Goal: Information Seeking & Learning: Learn about a topic

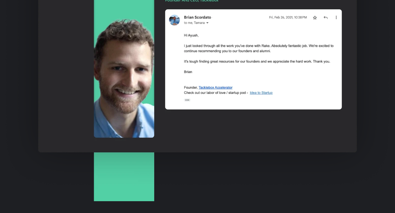
scroll to position [1127, 0]
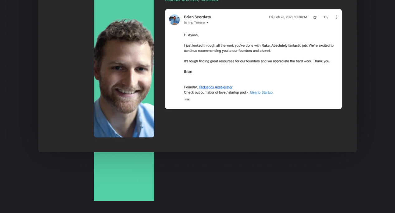
click at [221, 86] on img at bounding box center [197, 59] width 395 height 284
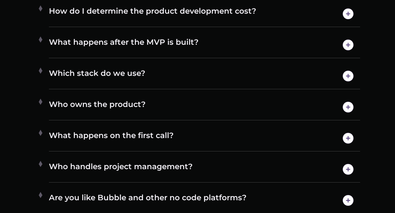
scroll to position [3157, 0]
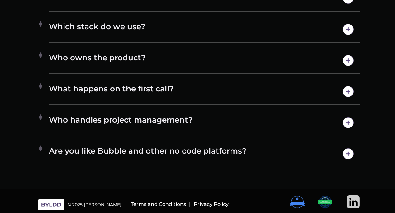
click at [162, 92] on h4 "What happens on the first call?" at bounding box center [204, 92] width 311 height 16
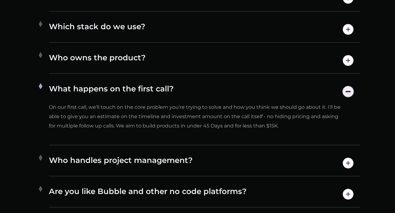
click at [164, 53] on h4 "Who owns the product?" at bounding box center [204, 61] width 311 height 16
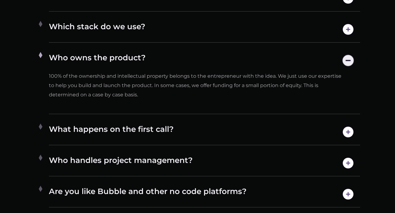
click at [159, 26] on h4 "Which stack do we use?" at bounding box center [204, 29] width 311 height 16
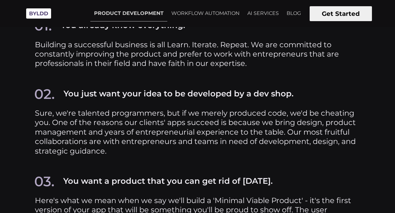
scroll to position [2320, 0]
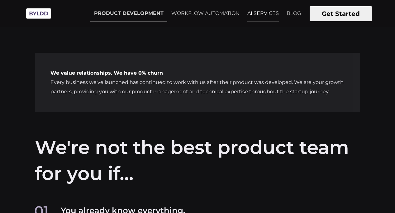
click at [265, 13] on link "AI SERVICES" at bounding box center [263, 14] width 39 height 16
click at [292, 17] on link "BLOG" at bounding box center [294, 14] width 22 height 16
